Goal: Navigation & Orientation: Go to known website

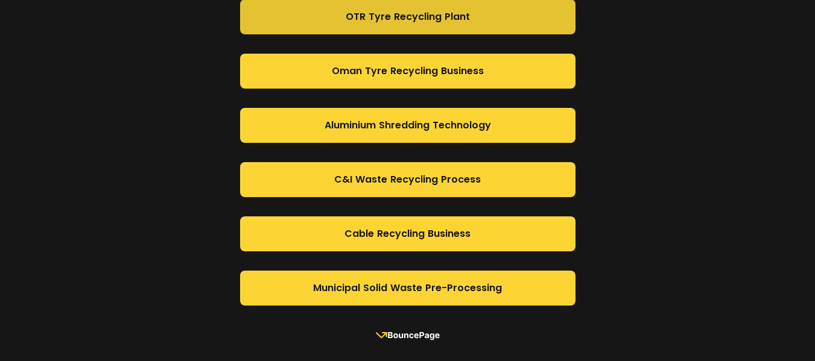
scroll to position [1035, 0]
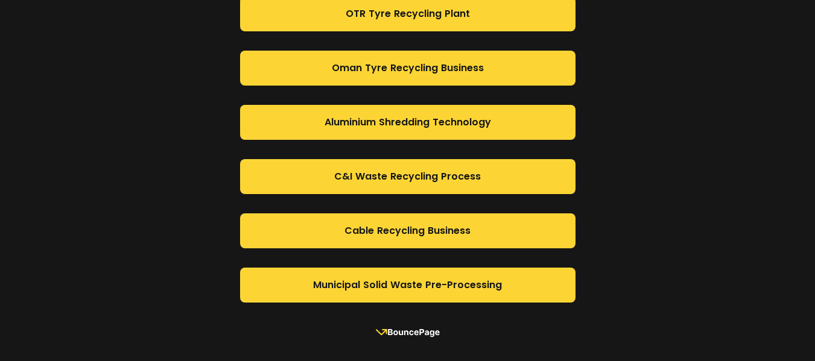
click at [421, 330] on rect at bounding box center [407, 332] width 83 height 30
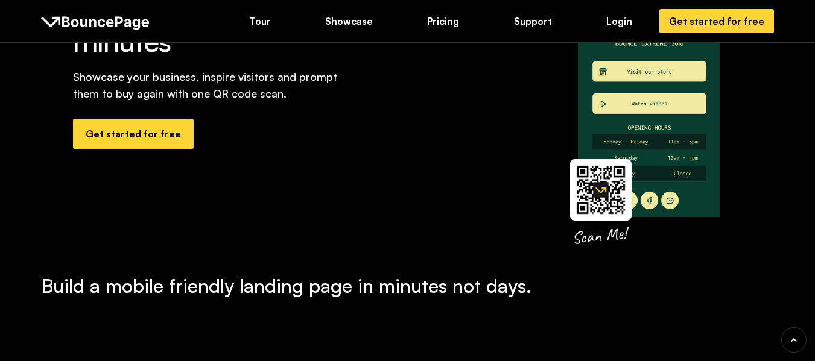
scroll to position [181, 0]
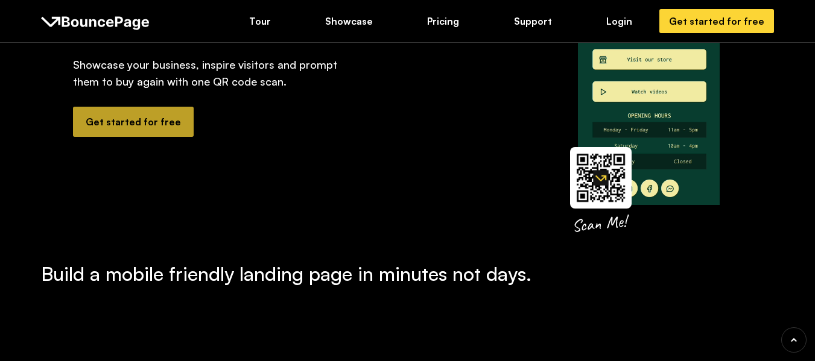
click at [134, 123] on div "Get started for free" at bounding box center [133, 121] width 95 height 13
